Goal: Transaction & Acquisition: Purchase product/service

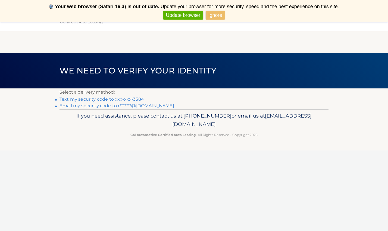
click at [127, 99] on link "Text my security code to xxx-xxx-3584" at bounding box center [101, 98] width 84 height 5
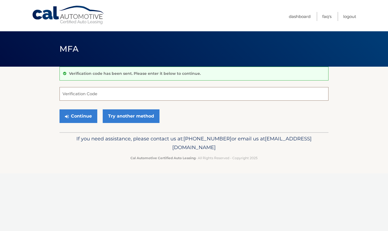
click at [83, 95] on input "Verification Code" at bounding box center [193, 94] width 269 height 14
type input "107531"
click at [84, 115] on button "Continue" at bounding box center [78, 116] width 38 height 14
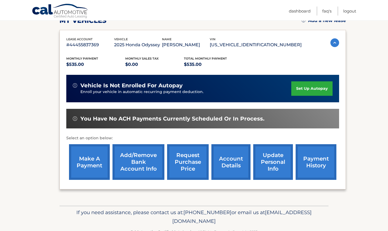
scroll to position [81, 0]
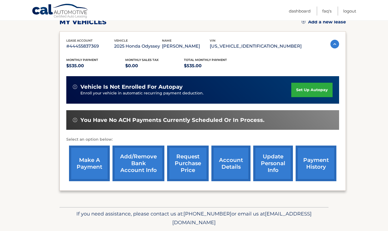
click at [93, 162] on link "make a payment" at bounding box center [89, 163] width 41 height 36
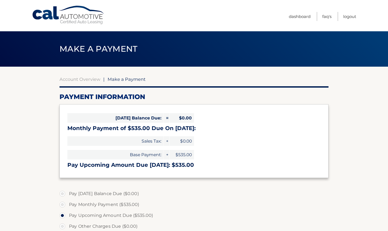
select select "MjUyM2IwODctNDBhMy00ZWNhLTk2NDktOWJiN2YyOWZlNDY4"
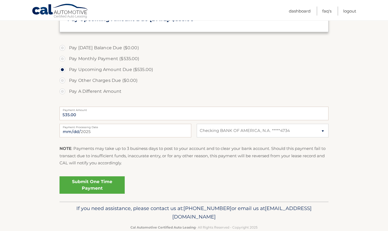
scroll to position [147, 0]
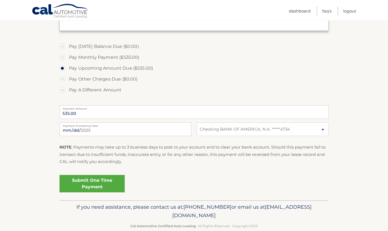
click at [96, 181] on link "Submit One Time Payment" at bounding box center [91, 183] width 65 height 17
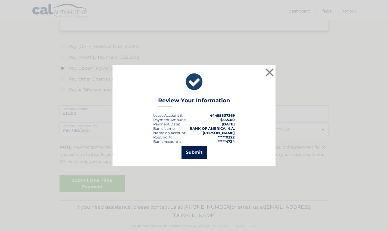
click at [194, 152] on button "Submit" at bounding box center [193, 152] width 25 height 13
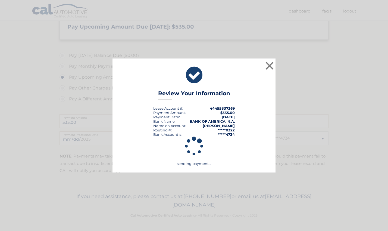
scroll to position [136, 0]
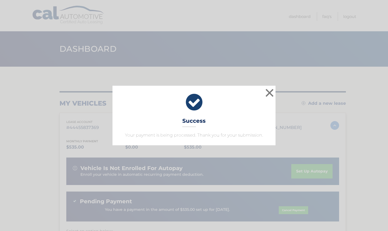
click at [191, 110] on icon at bounding box center [193, 102] width 149 height 20
drag, startPoint x: 199, startPoint y: 98, endPoint x: 197, endPoint y: 113, distance: 15.1
click at [197, 113] on div "× Success Your payment is being processed. Thank you for your submission." at bounding box center [193, 115] width 163 height 59
click at [209, 100] on icon at bounding box center [193, 102] width 149 height 20
click at [307, 60] on div "× Success Your payment is being processed. Thank you for your submission. Loadi…" at bounding box center [194, 115] width 388 height 231
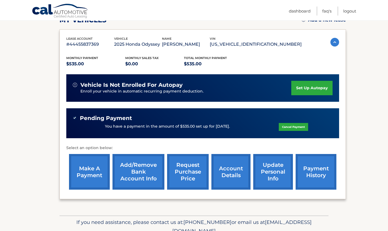
scroll to position [84, 0]
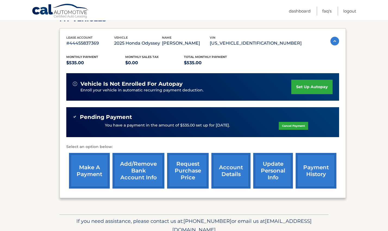
click at [312, 170] on link "payment history" at bounding box center [316, 171] width 41 height 36
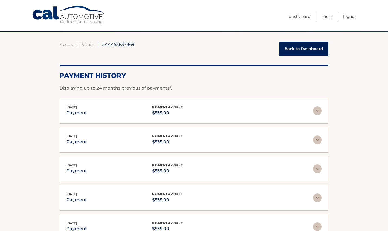
scroll to position [118, 0]
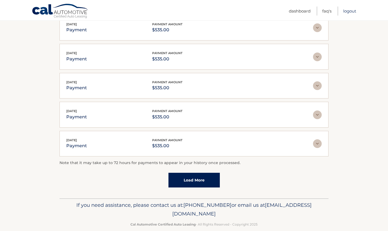
click at [350, 10] on link "Logout" at bounding box center [349, 11] width 13 height 9
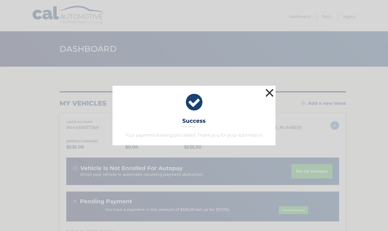
click at [271, 93] on button "×" at bounding box center [269, 92] width 11 height 11
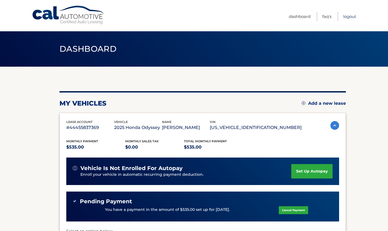
click at [348, 17] on link "Logout" at bounding box center [349, 16] width 13 height 9
